Goal: Task Accomplishment & Management: Complete application form

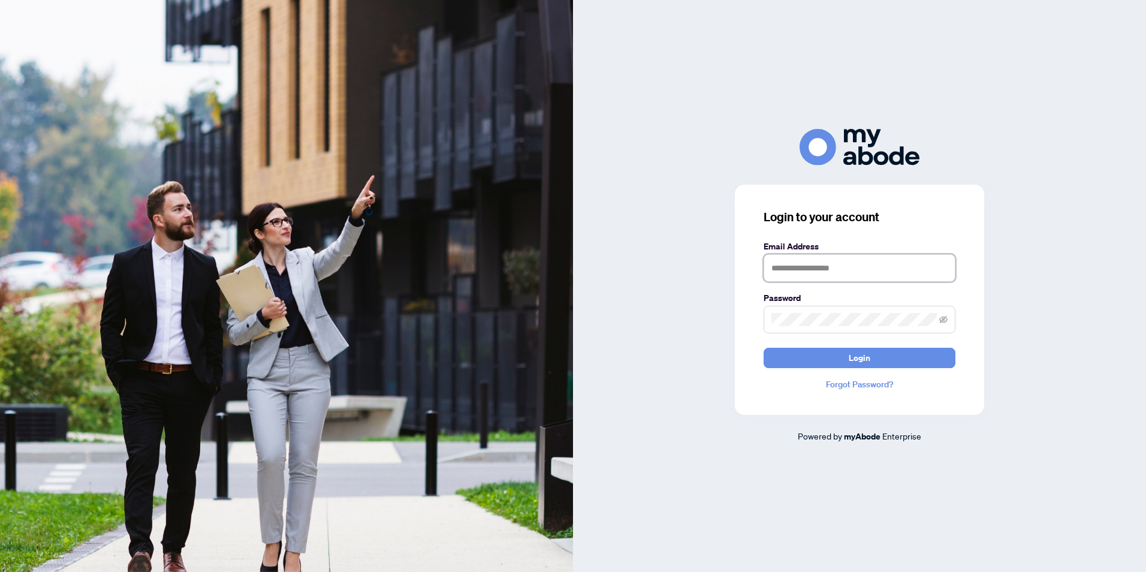
click at [805, 269] on input "text" at bounding box center [860, 268] width 192 height 28
type input "**********"
click at [945, 321] on icon "eye-invisible" at bounding box center [943, 319] width 8 height 8
click at [865, 361] on span "Login" at bounding box center [860, 357] width 22 height 19
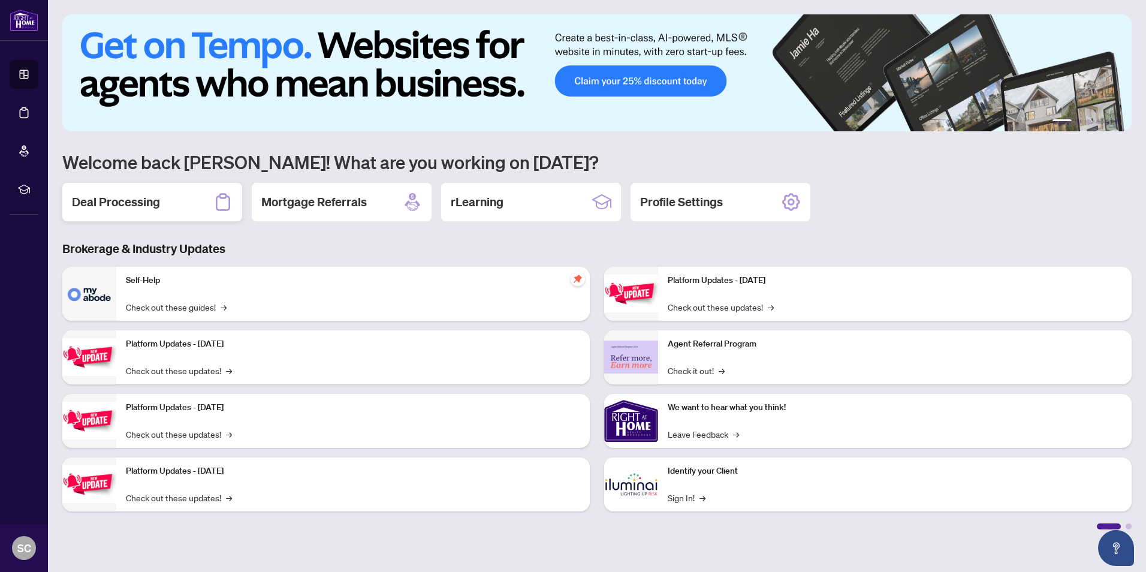
click at [147, 201] on h2 "Deal Processing" at bounding box center [116, 202] width 88 height 17
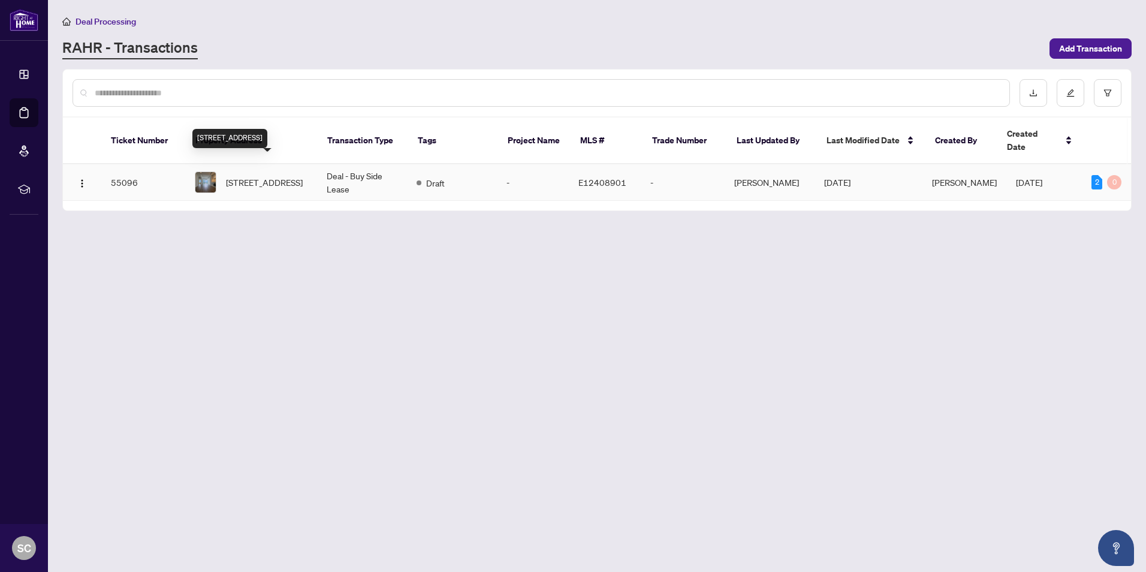
click at [261, 176] on span "[STREET_ADDRESS]" at bounding box center [264, 182] width 77 height 13
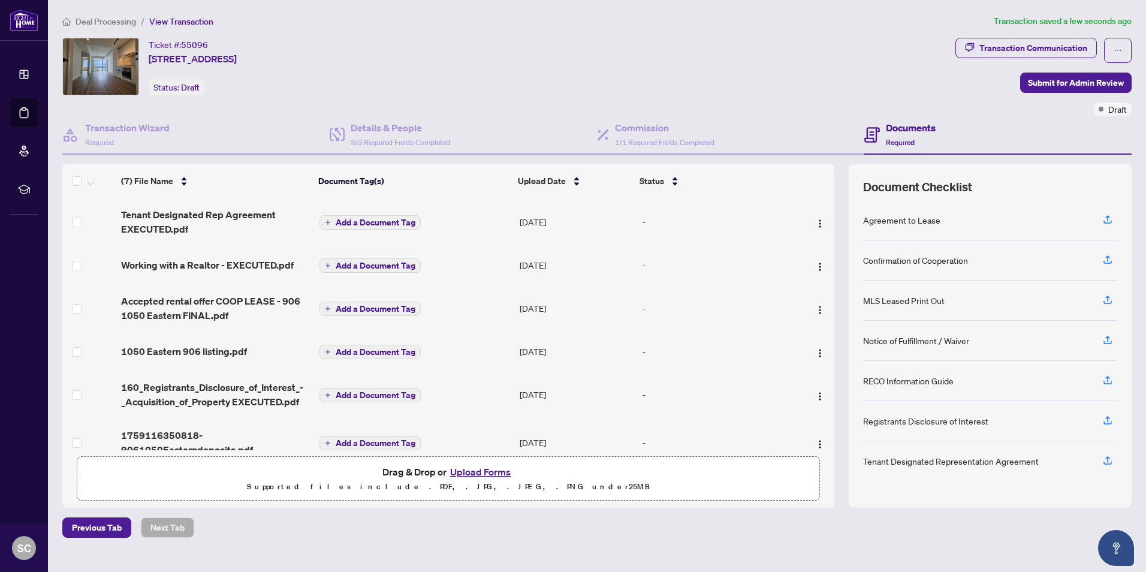
click at [364, 310] on span "Add a Document Tag" at bounding box center [376, 308] width 80 height 8
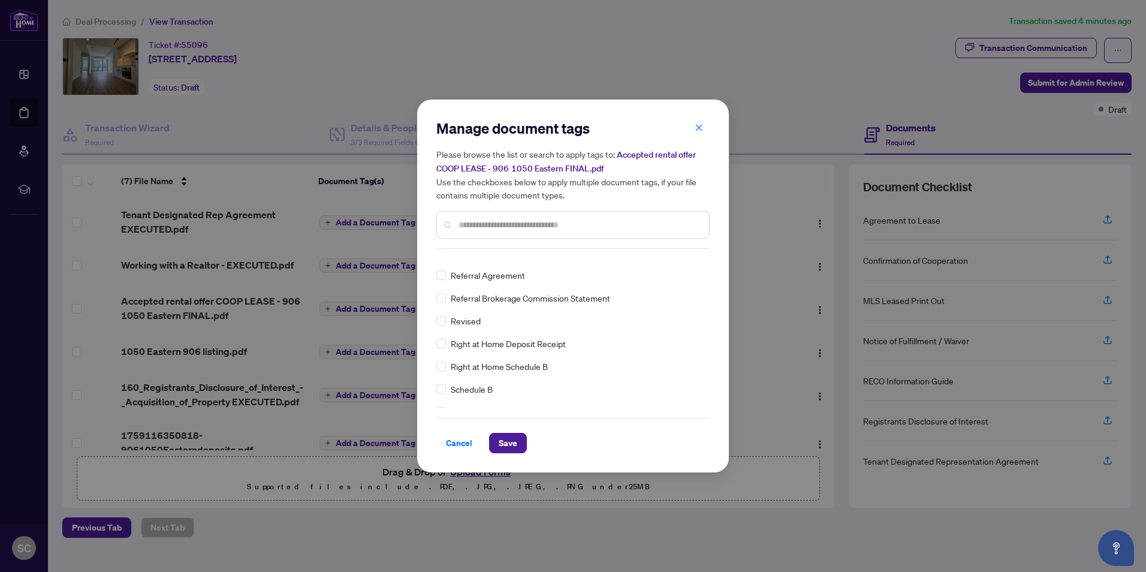
scroll to position [13, 0]
click at [508, 440] on span "Save" at bounding box center [508, 442] width 19 height 19
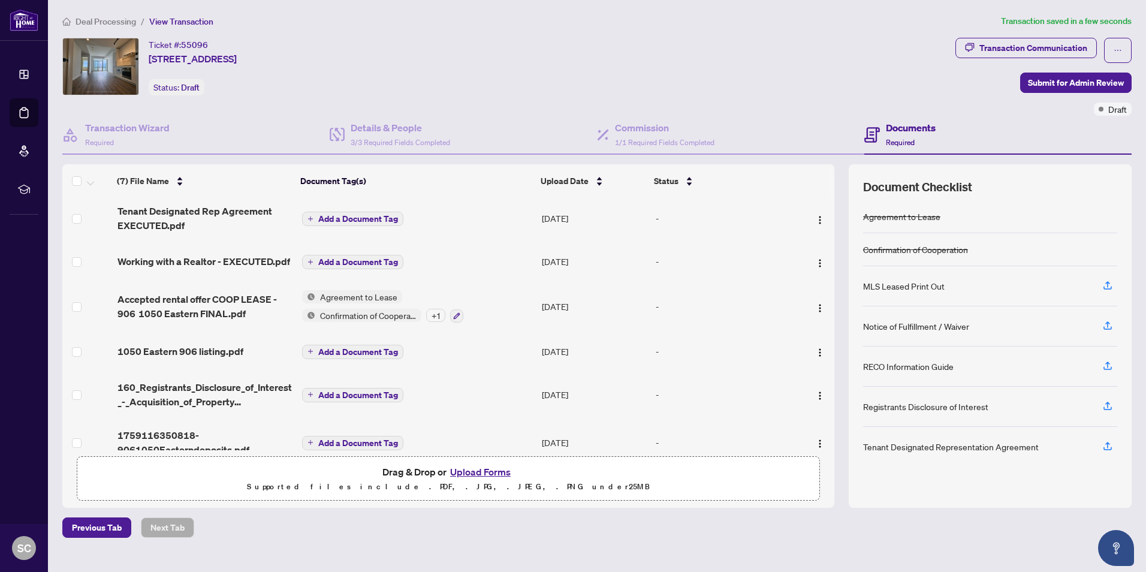
scroll to position [0, 0]
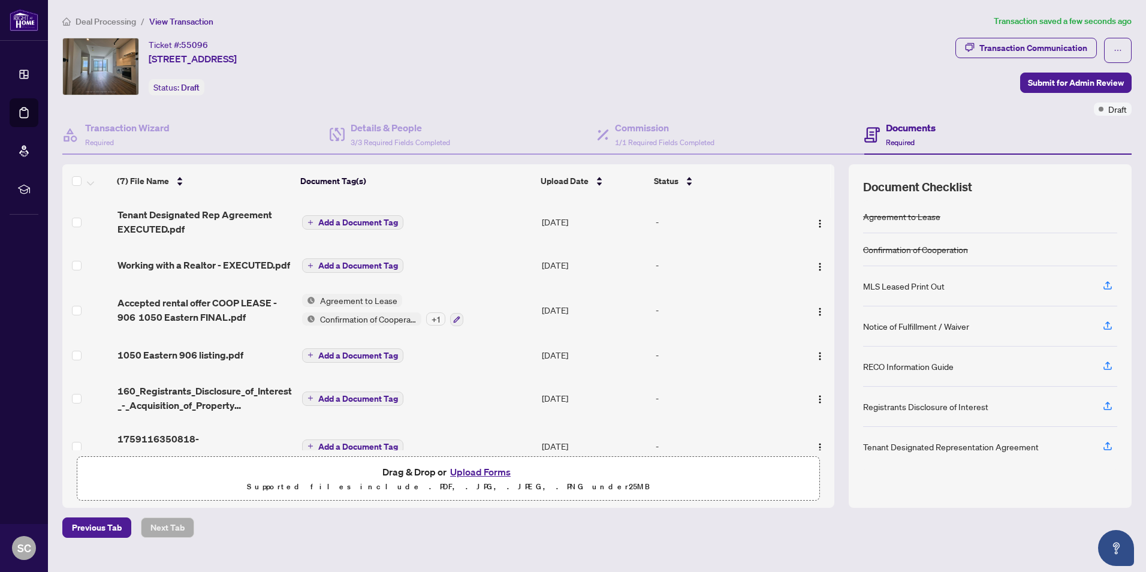
click at [371, 221] on span "Add a Document Tag" at bounding box center [358, 222] width 80 height 8
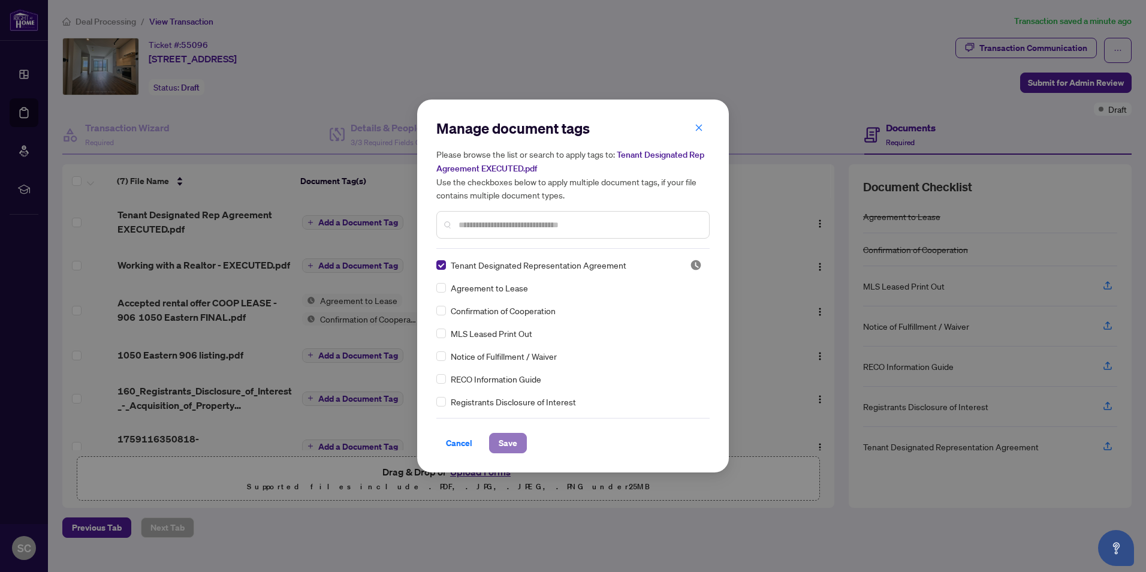
click at [506, 441] on span "Save" at bounding box center [508, 442] width 19 height 19
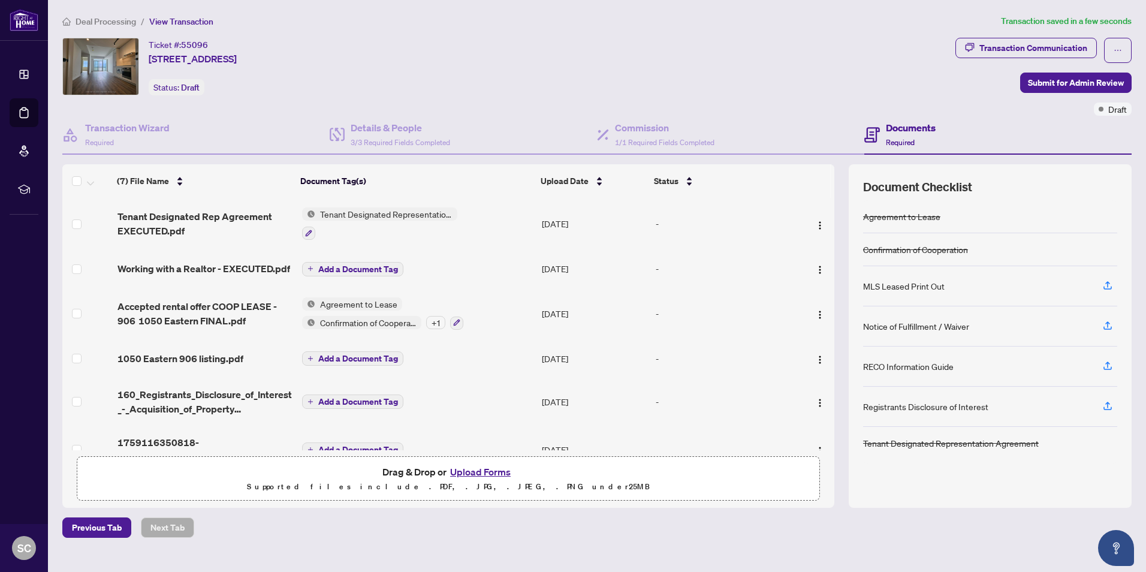
click at [370, 267] on span "Add a Document Tag" at bounding box center [358, 269] width 80 height 8
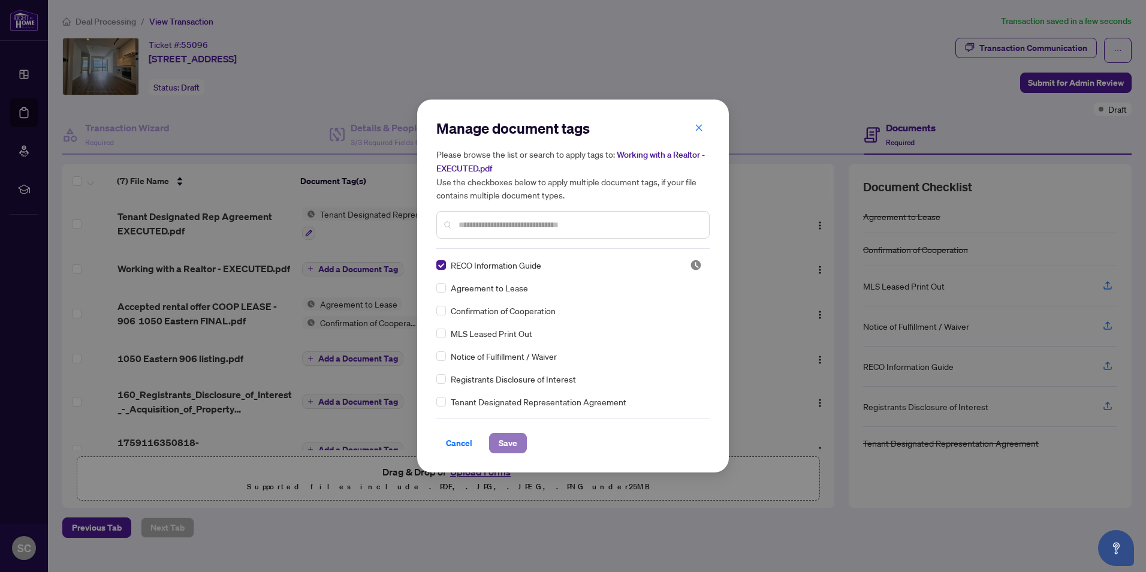
click at [509, 444] on span "Save" at bounding box center [508, 442] width 19 height 19
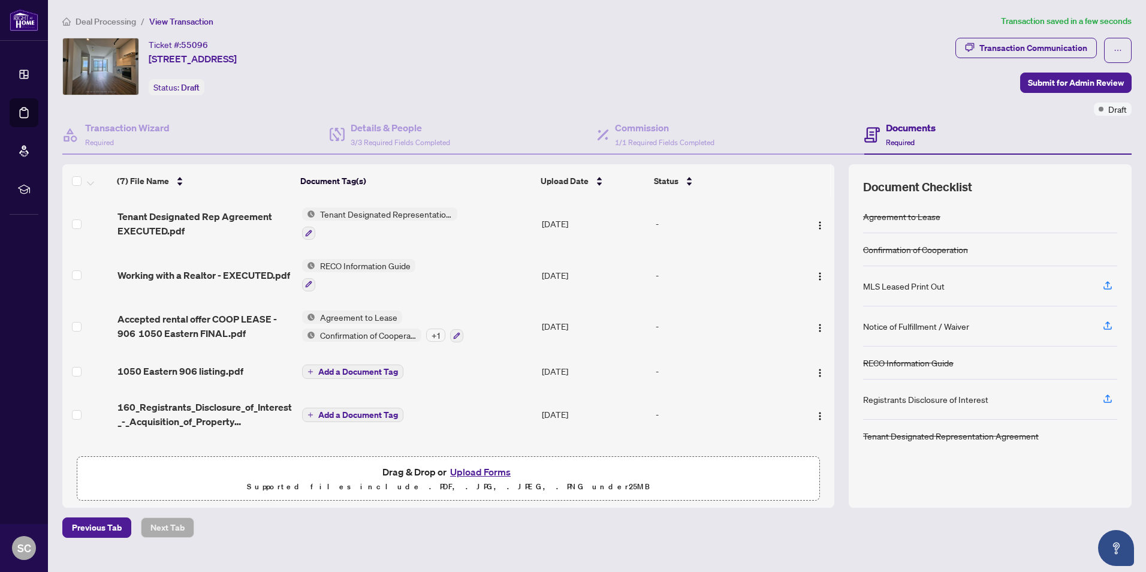
click at [388, 370] on span "Add a Document Tag" at bounding box center [358, 371] width 80 height 8
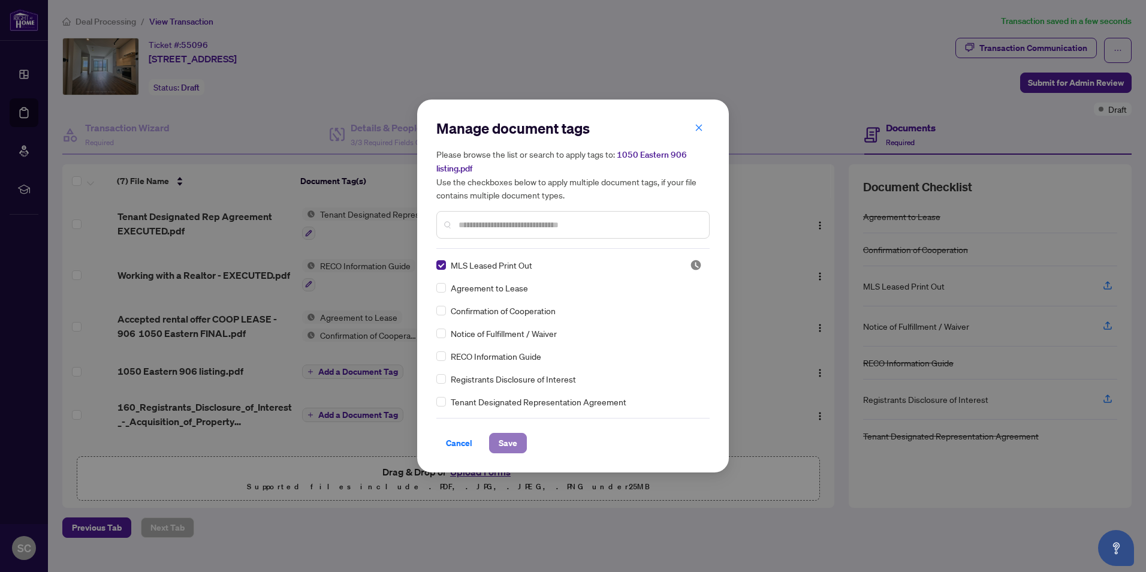
click at [505, 442] on span "Save" at bounding box center [508, 442] width 19 height 19
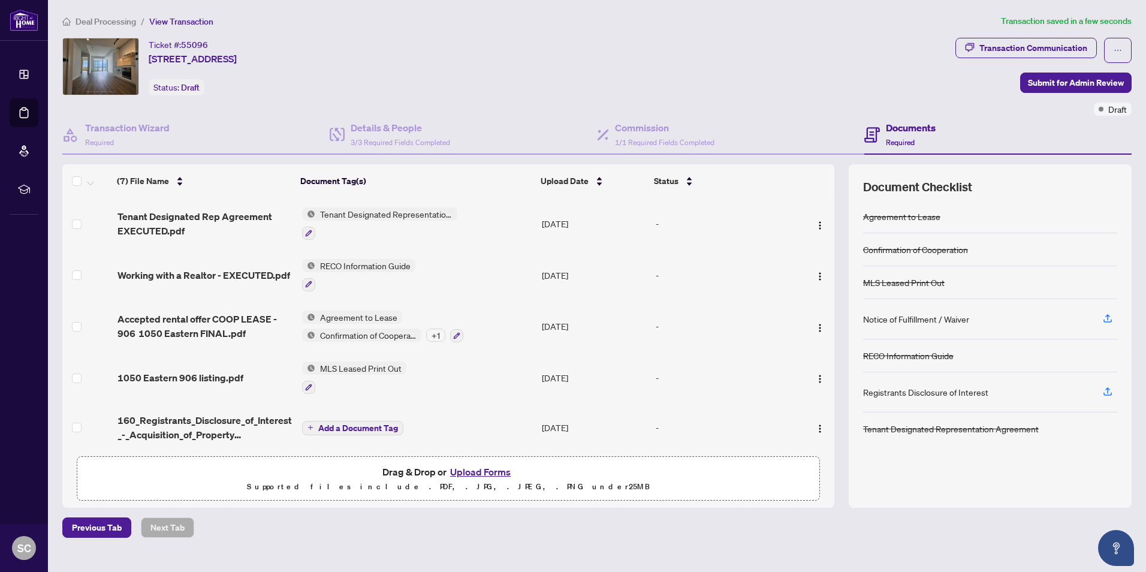
click at [391, 424] on span "Add a Document Tag" at bounding box center [358, 428] width 80 height 8
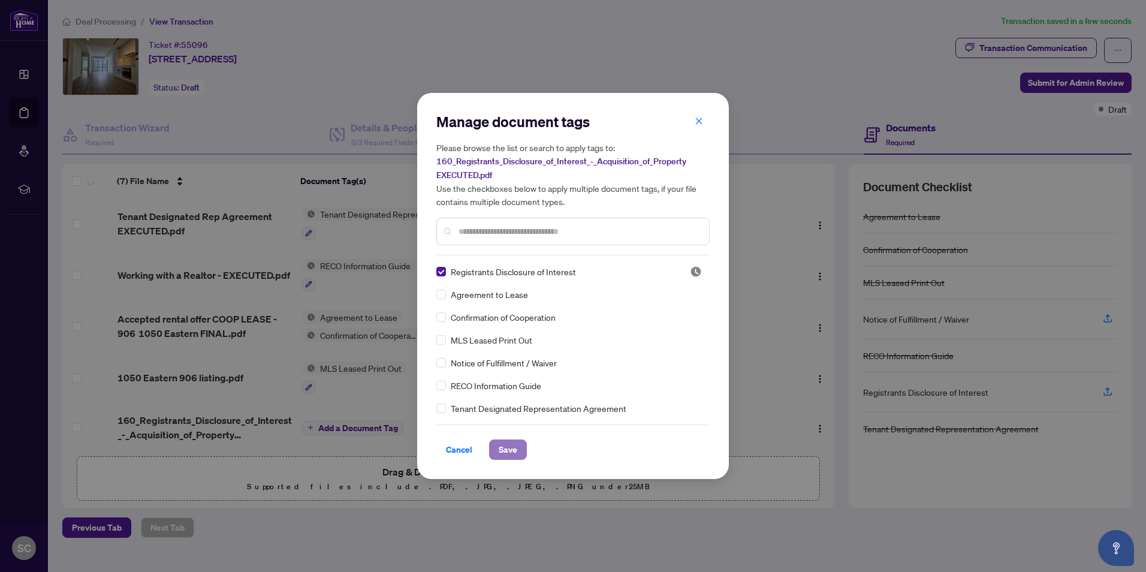
click at [508, 449] on span "Save" at bounding box center [508, 449] width 19 height 19
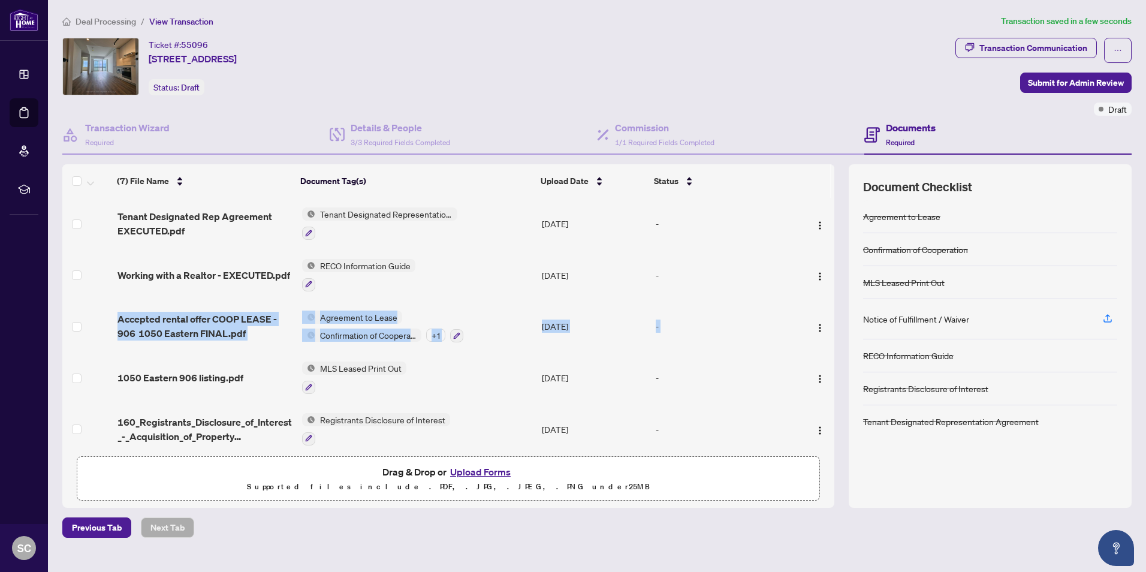
drag, startPoint x: 830, startPoint y: 263, endPoint x: 830, endPoint y: 307, distance: 44.4
click at [828, 307] on tbody "Tenant Designated Rep Agreement EXECUTED.pdf Tenant Designated Representation A…" at bounding box center [448, 374] width 772 height 352
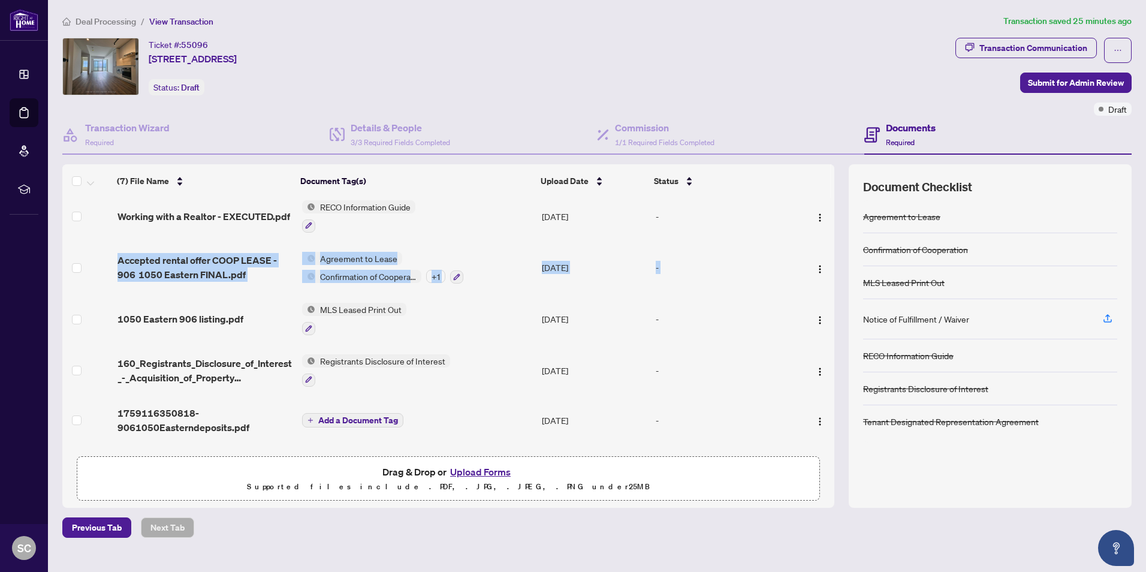
scroll to position [101, 0]
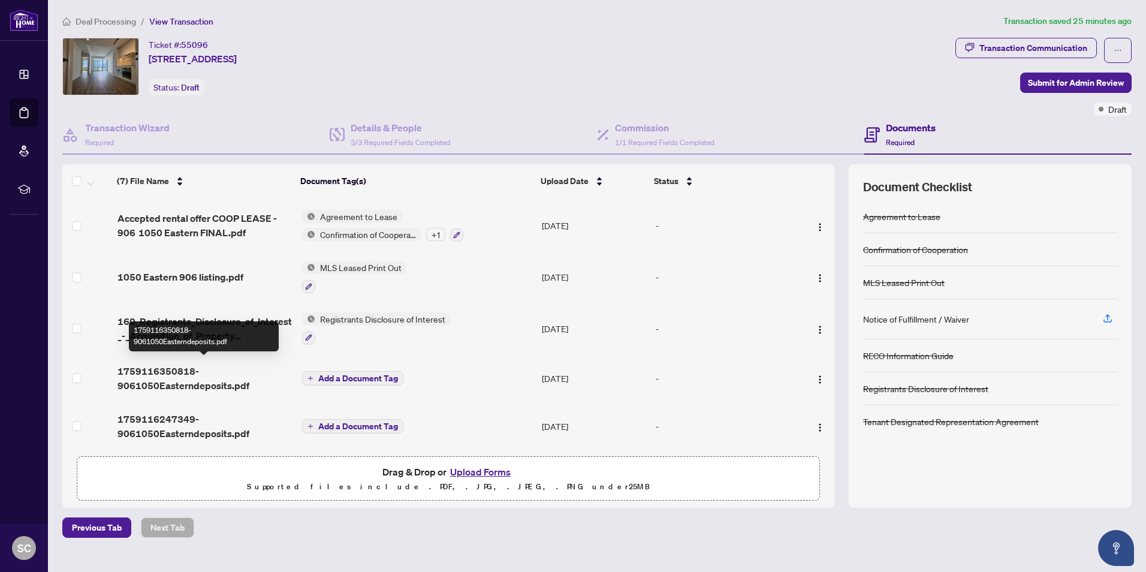
click at [201, 382] on span "1759116350818-9061050Easterndeposits.pdf" at bounding box center [204, 378] width 175 height 29
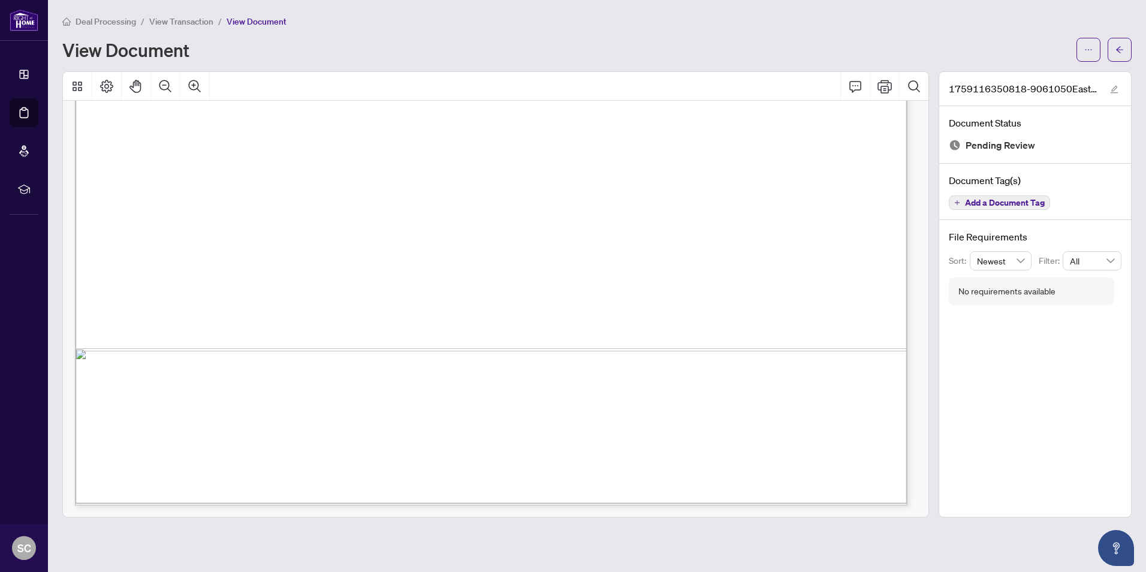
scroll to position [1782, 0]
click at [1118, 46] on icon "arrow-left" at bounding box center [1119, 50] width 8 height 8
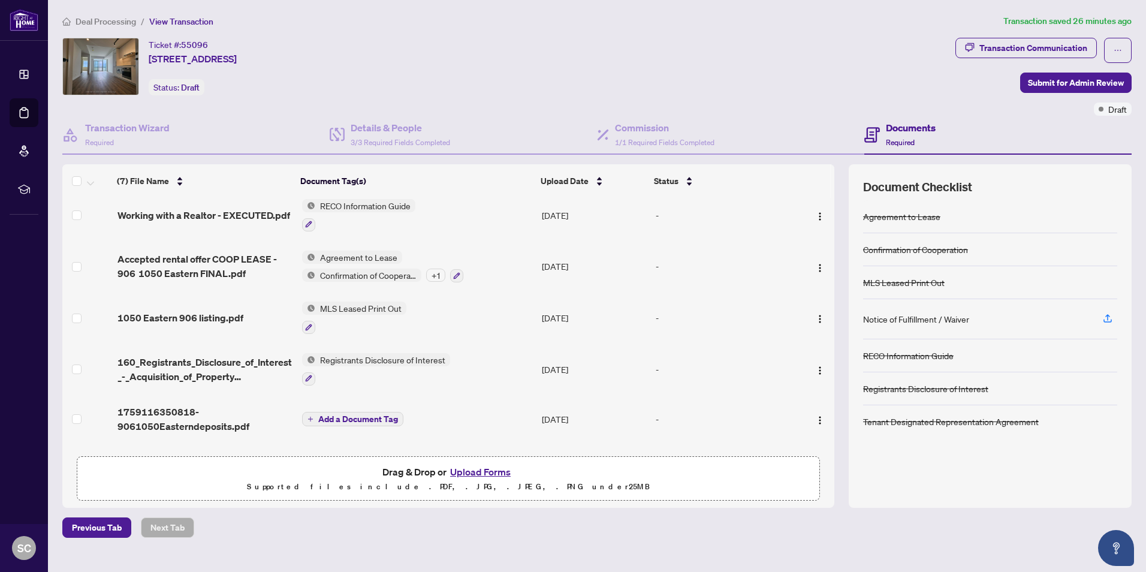
scroll to position [101, 0]
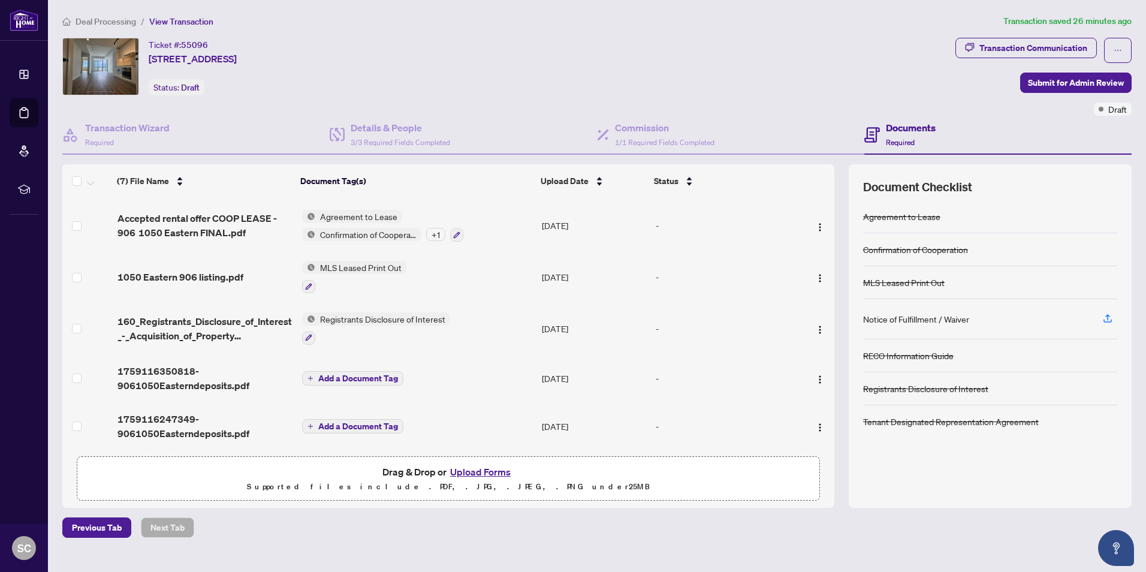
click at [358, 374] on span "Add a Document Tag" at bounding box center [358, 378] width 80 height 8
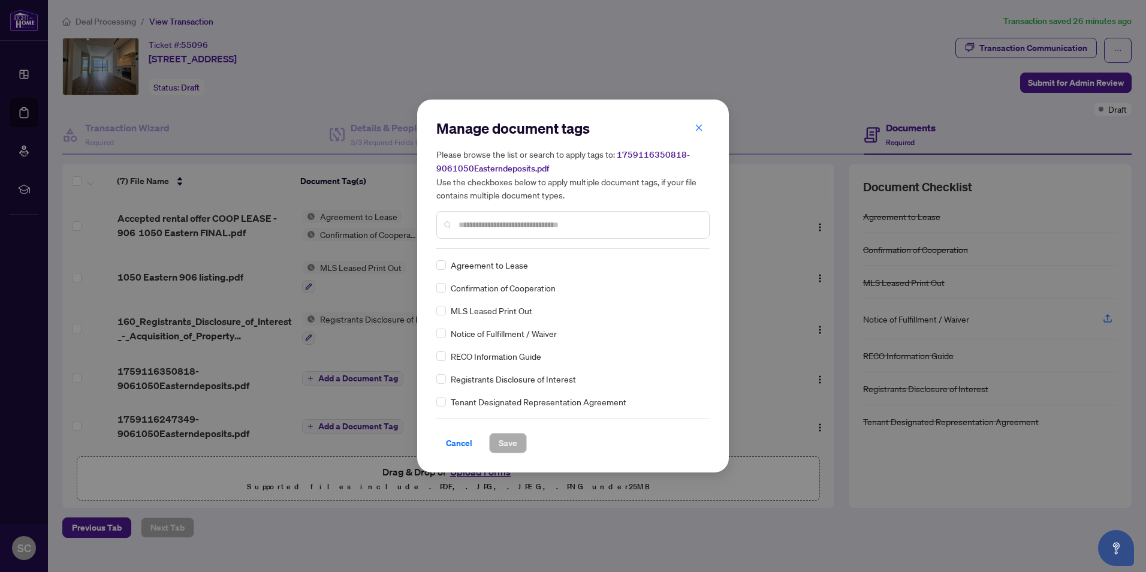
click at [525, 227] on input "text" at bounding box center [579, 224] width 241 height 13
type input "*******"
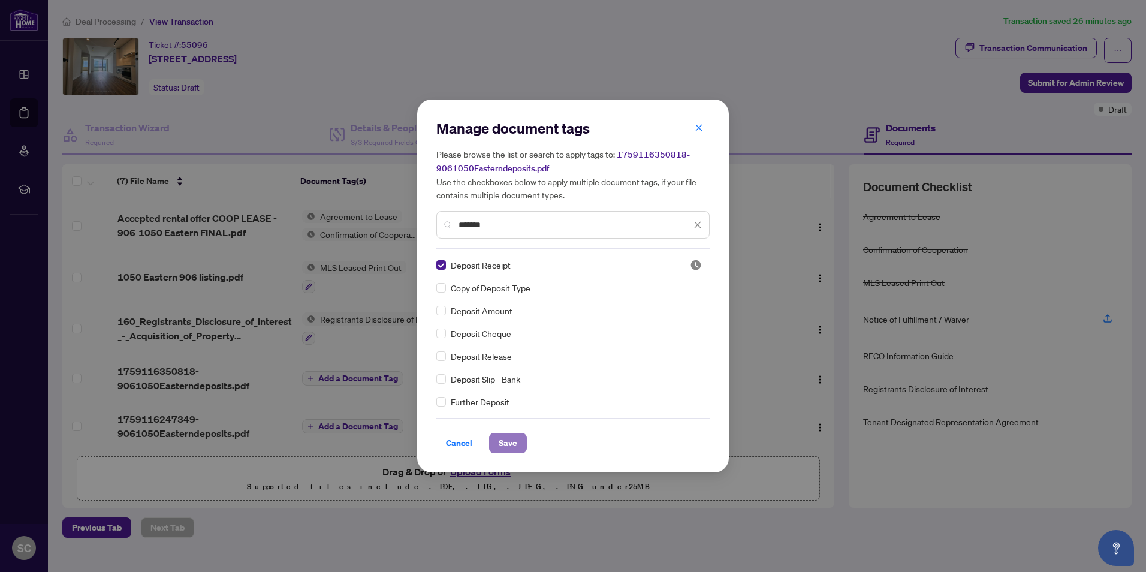
click at [510, 445] on span "Save" at bounding box center [508, 442] width 19 height 19
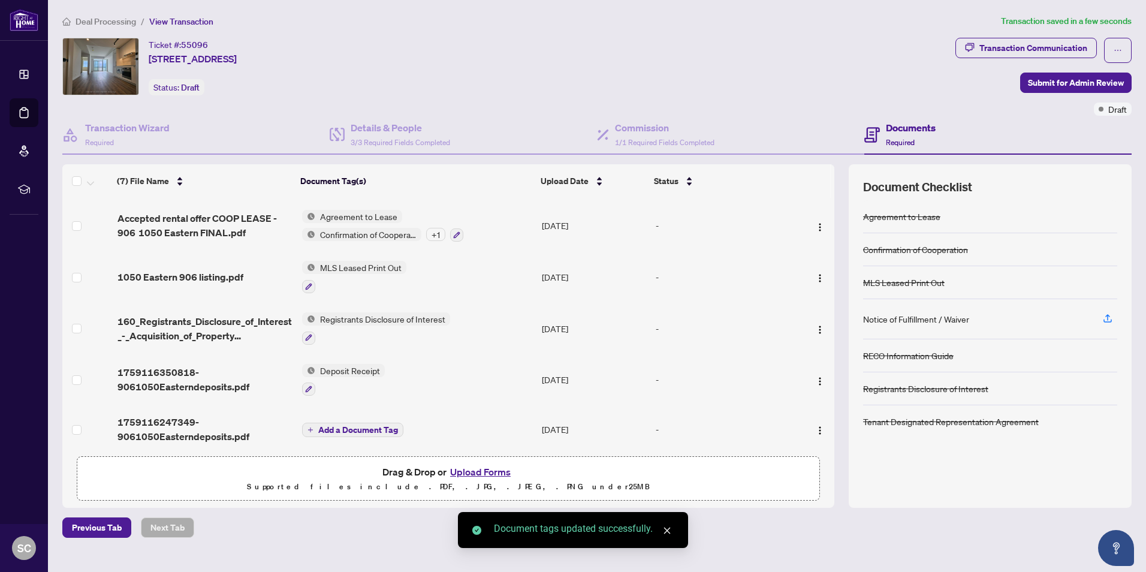
click at [372, 426] on span "Add a Document Tag" at bounding box center [358, 430] width 80 height 8
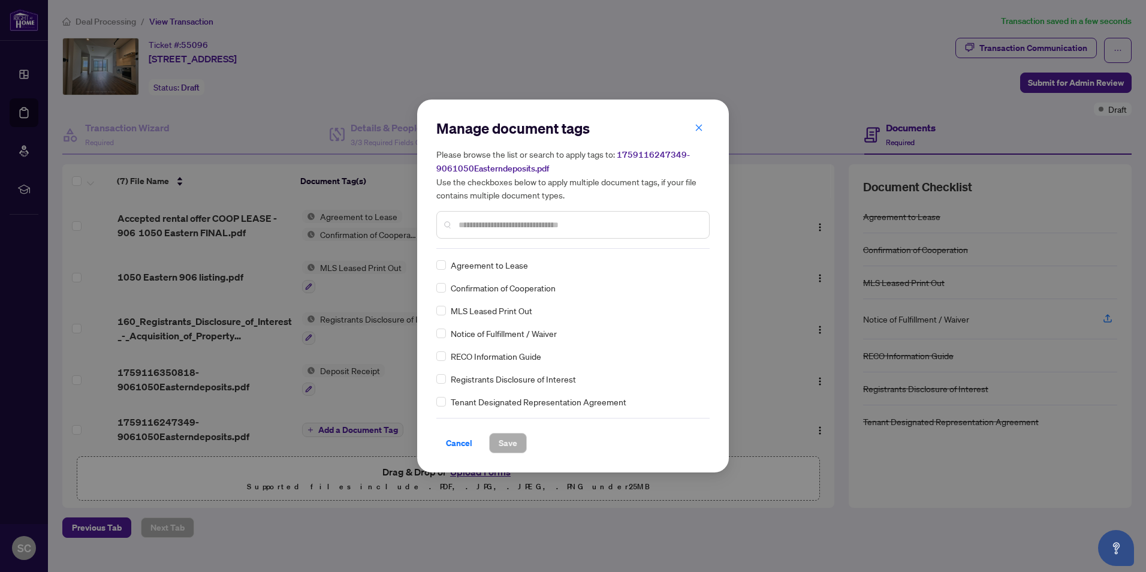
click at [511, 242] on div "Manage document tags Please browse the list or search to apply tags to: 1759116…" at bounding box center [572, 184] width 273 height 130
click at [488, 217] on div at bounding box center [572, 225] width 273 height 28
click at [488, 222] on input "text" at bounding box center [579, 224] width 241 height 13
type input "*******"
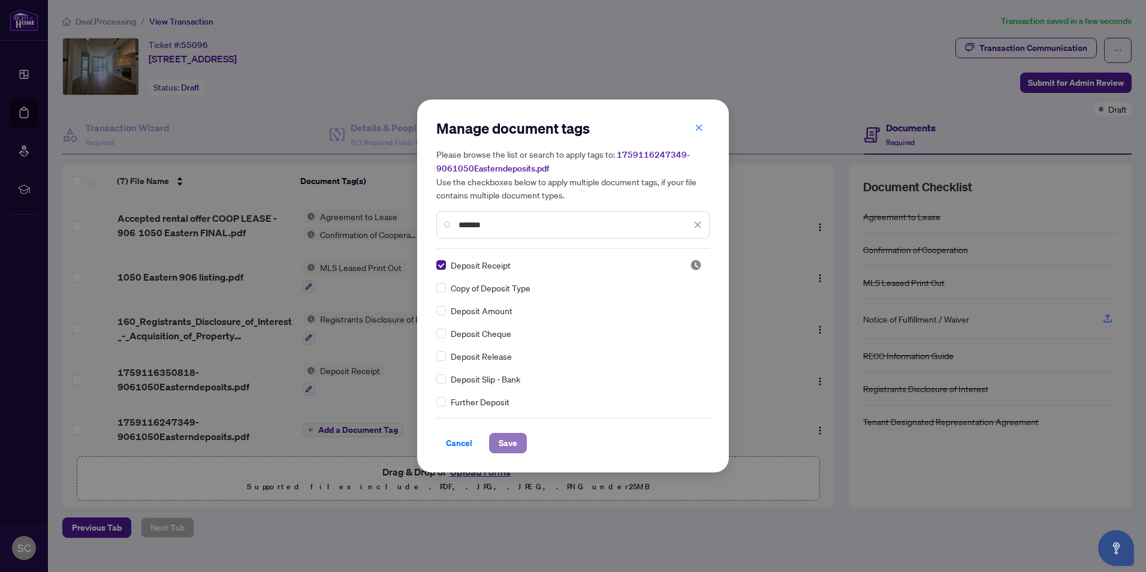
click at [506, 443] on span "Save" at bounding box center [508, 442] width 19 height 19
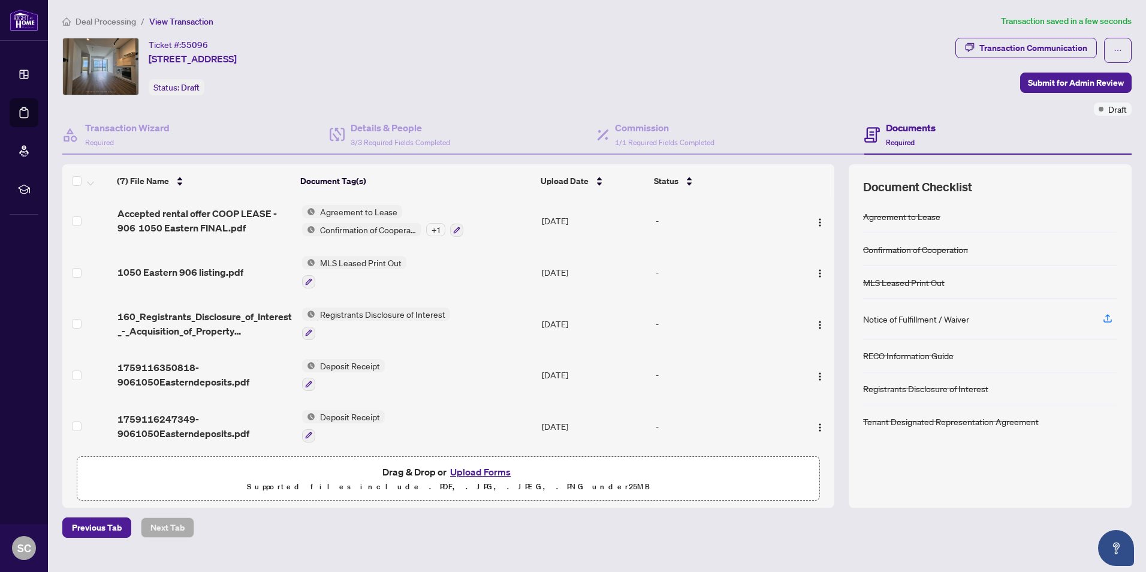
scroll to position [0, 0]
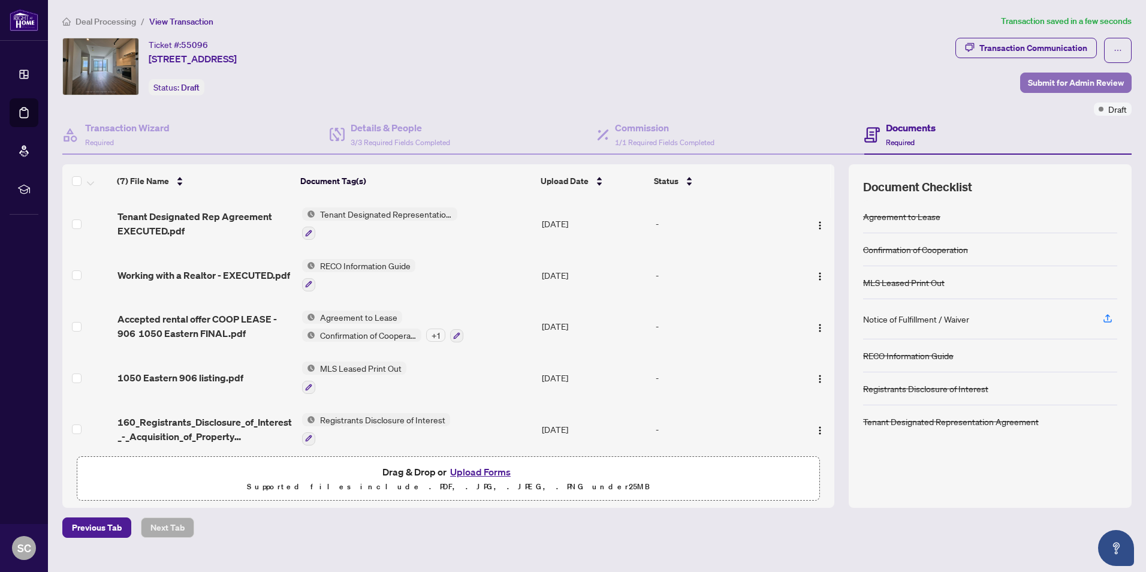
click at [1078, 83] on span "Submit for Admin Review" at bounding box center [1076, 82] width 96 height 19
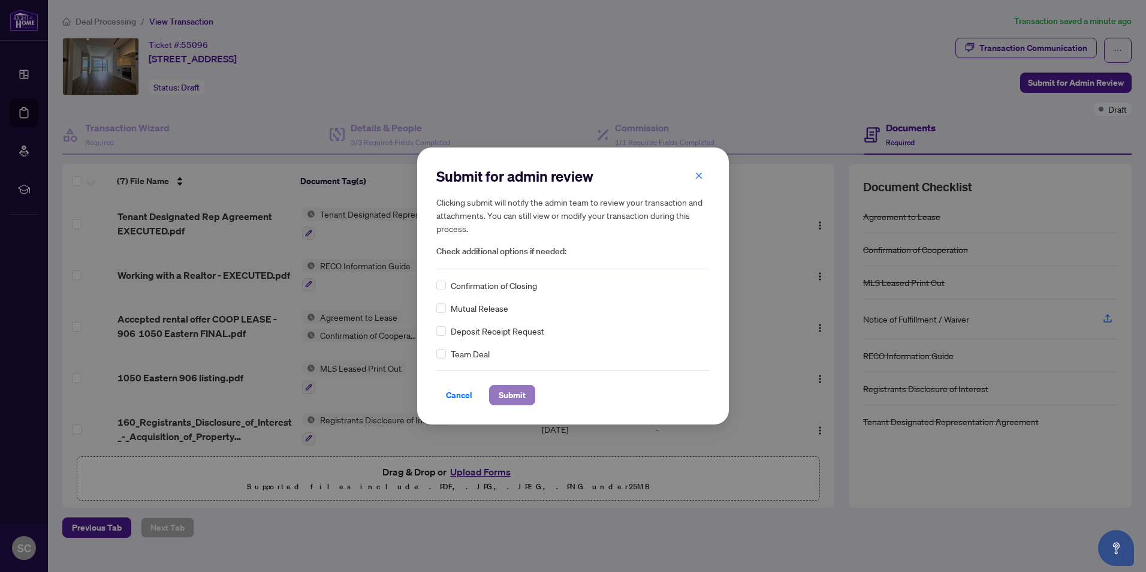
click at [517, 395] on span "Submit" at bounding box center [512, 394] width 27 height 19
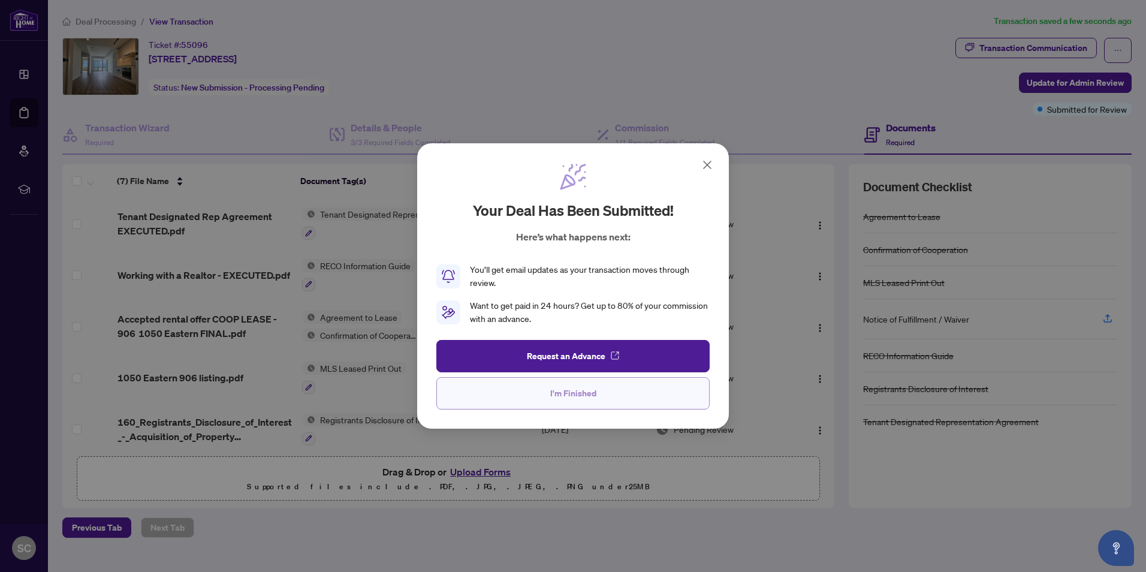
click at [570, 394] on span "I'm Finished" at bounding box center [573, 393] width 46 height 19
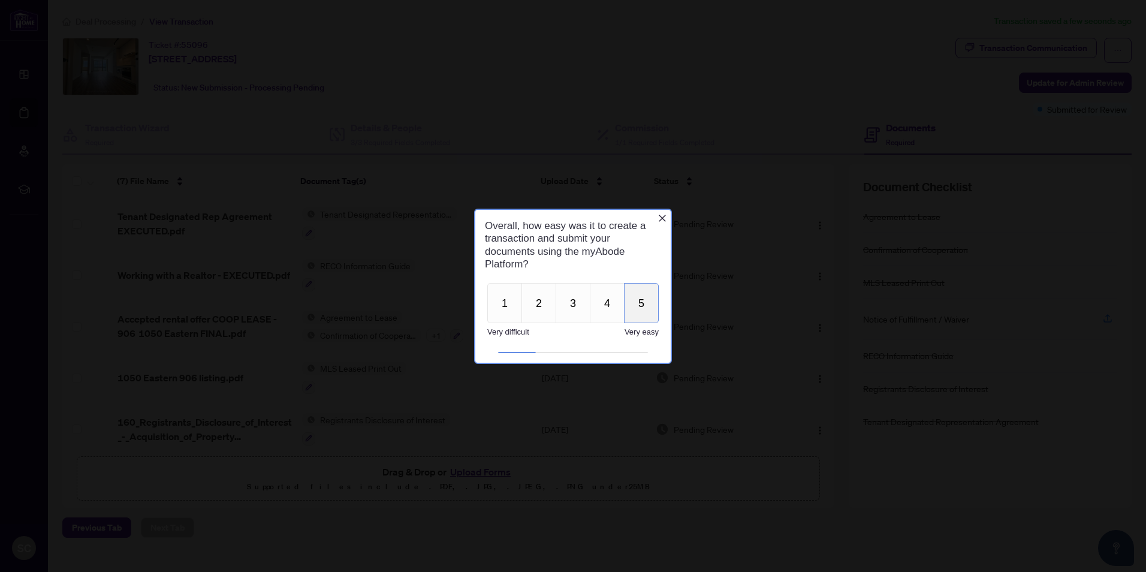
click at [638, 307] on button "5" at bounding box center [641, 302] width 35 height 40
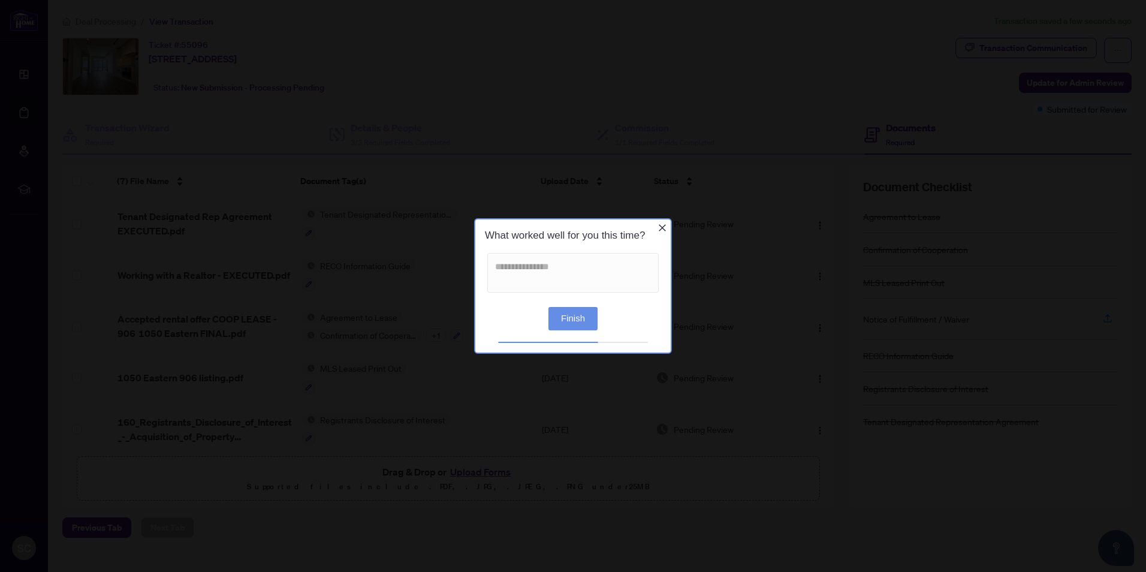
click at [582, 320] on button "Finish" at bounding box center [572, 318] width 49 height 23
